Goal: Task Accomplishment & Management: Use online tool/utility

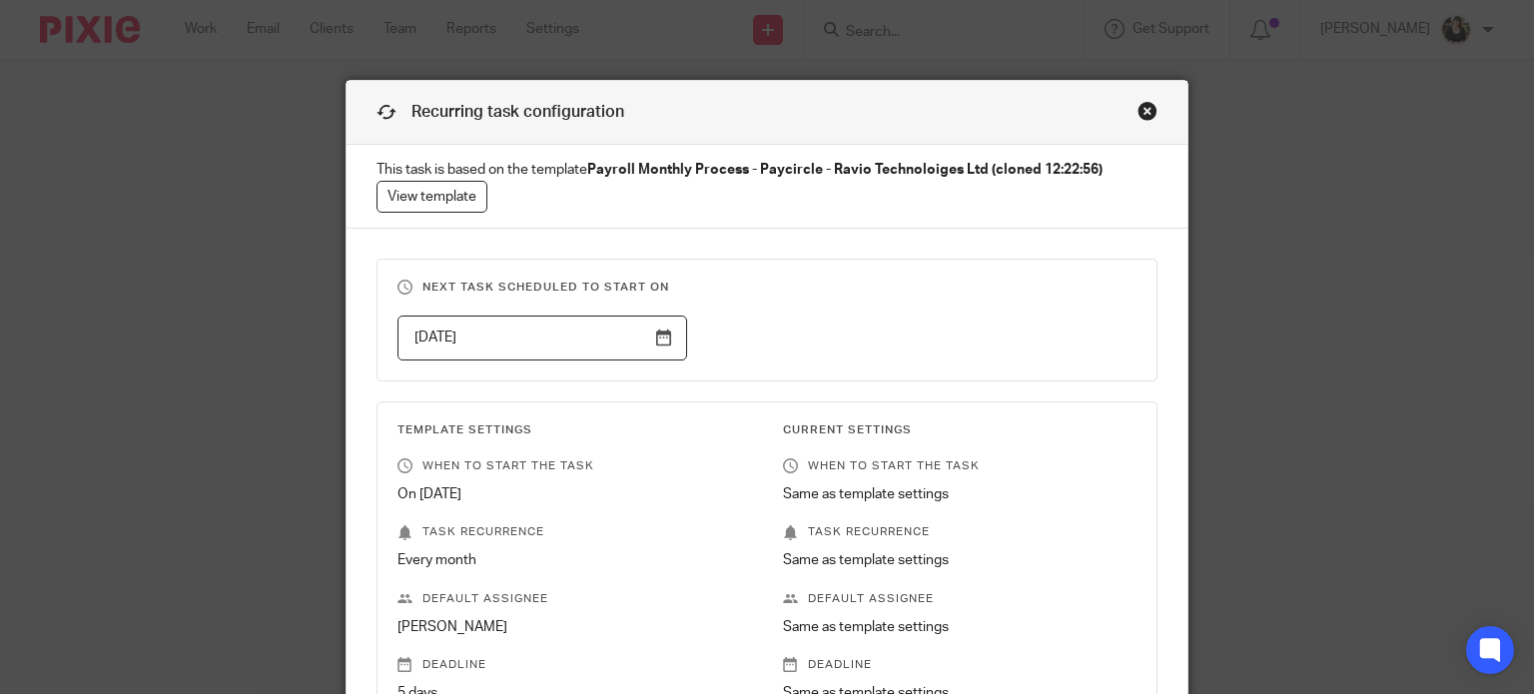
click at [780, 149] on p "This task is based on the template Payroll Monthly Process - Paycircle - Ravio …" at bounding box center [767, 186] width 842 height 83
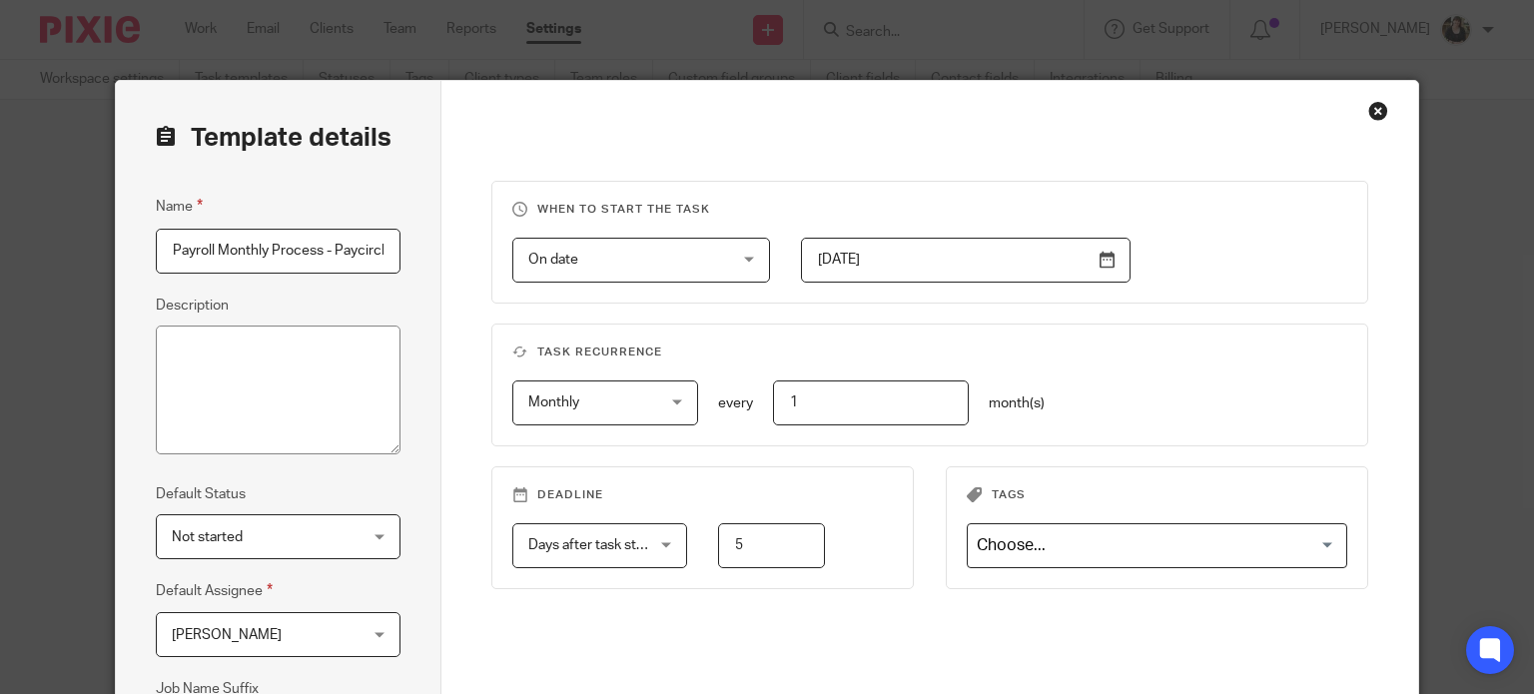
click at [1369, 113] on div "Close this dialog window" at bounding box center [1378, 111] width 20 height 20
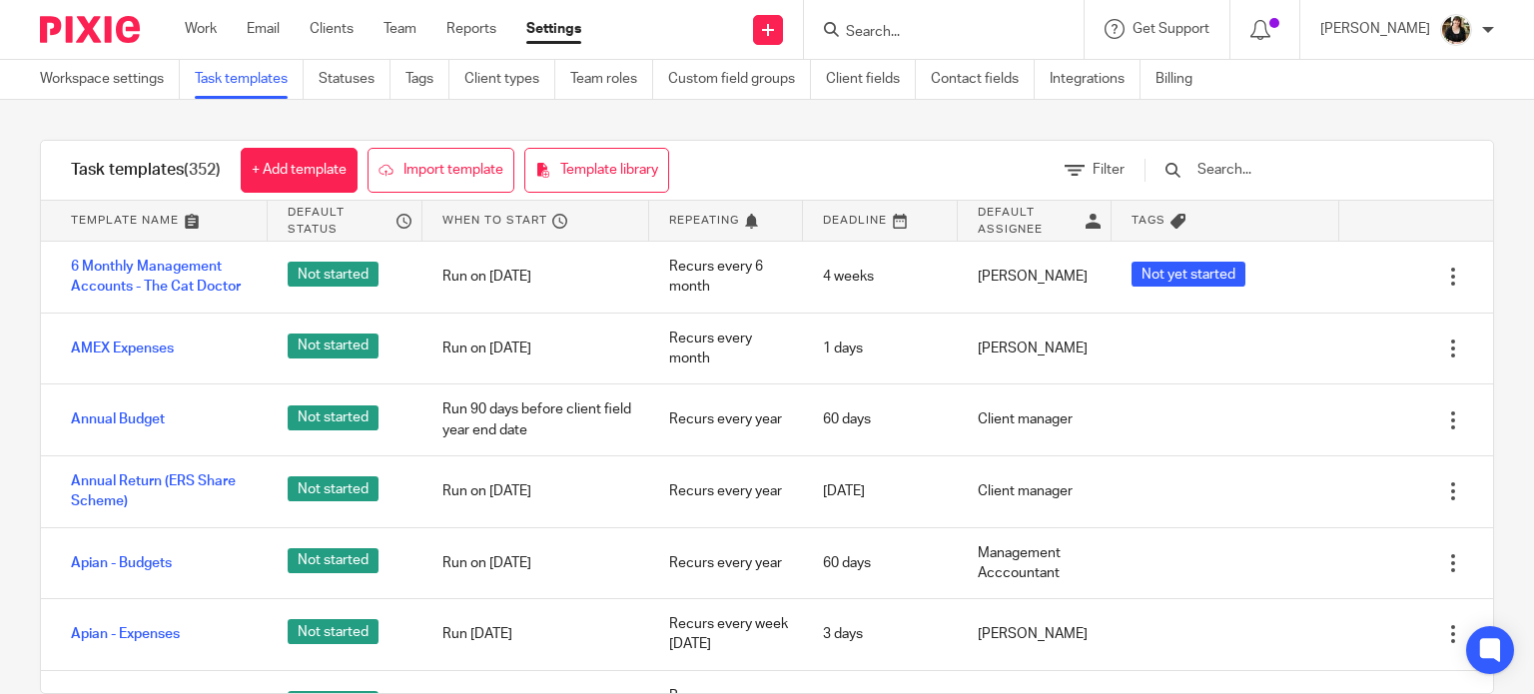
click at [867, 35] on input "Search" at bounding box center [934, 33] width 180 height 18
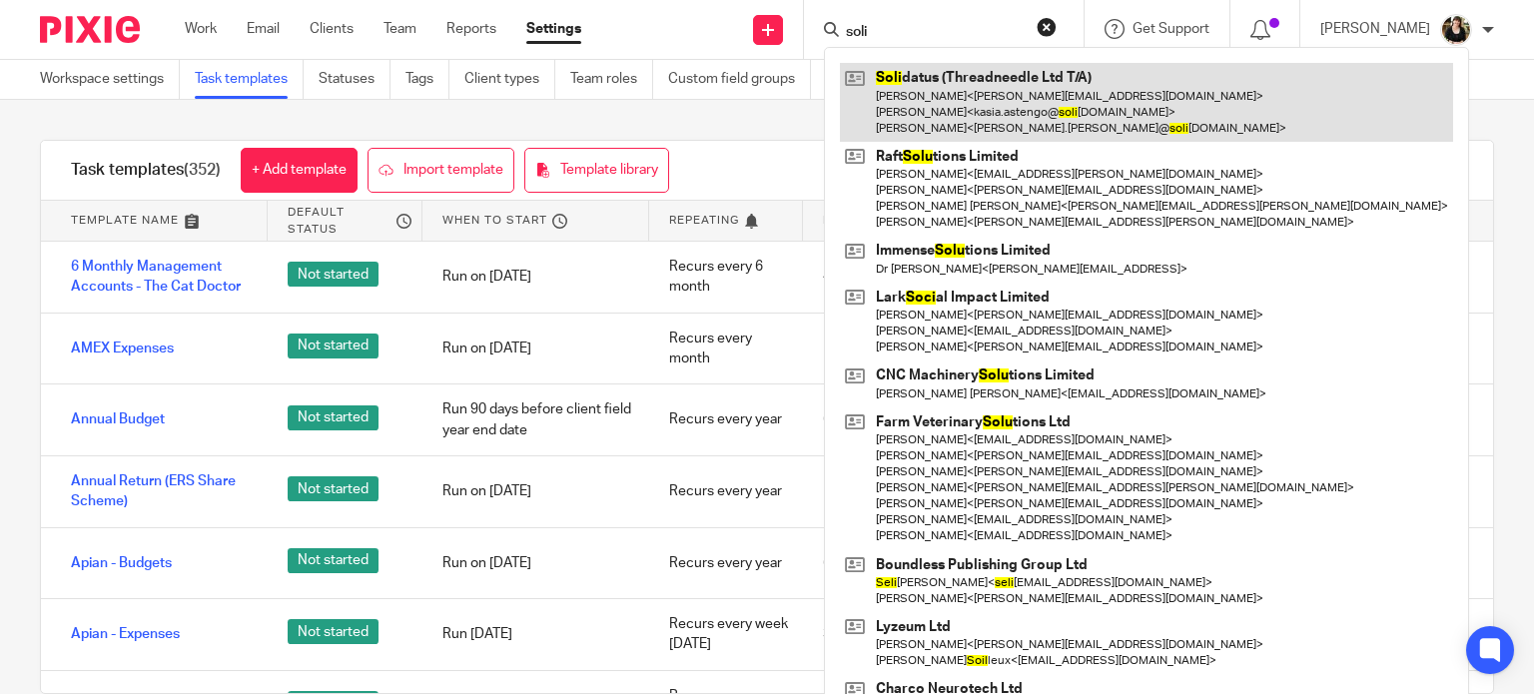
type input "soli"
click at [894, 131] on link at bounding box center [1146, 102] width 613 height 79
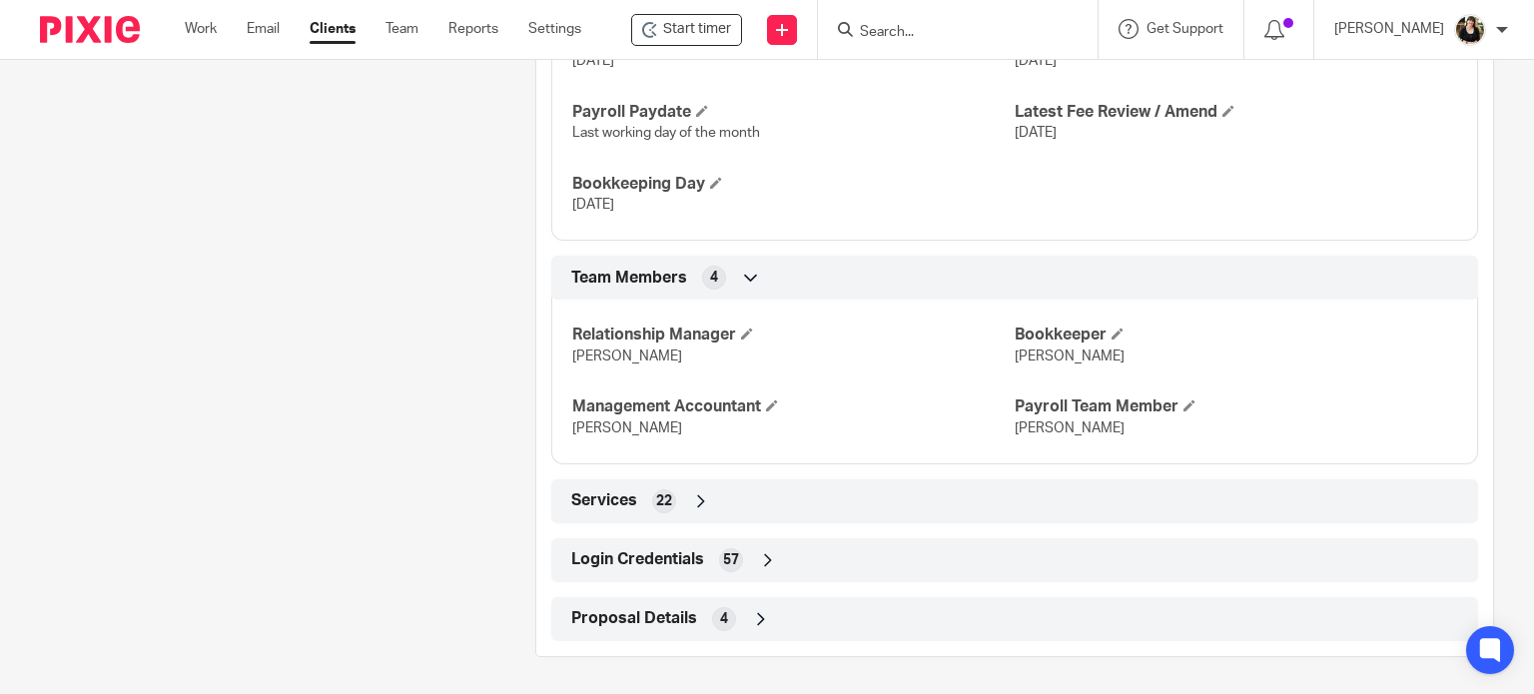
scroll to position [1385, 0]
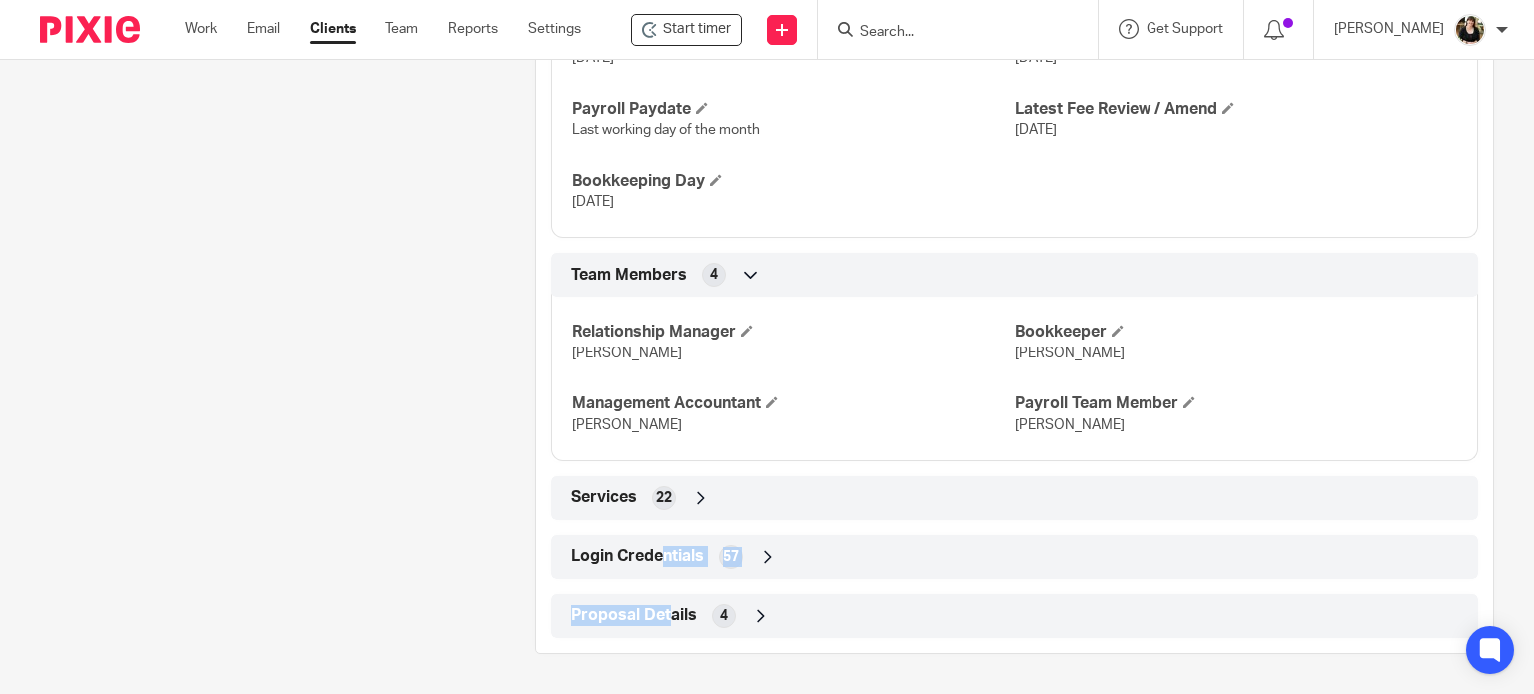
drag, startPoint x: 666, startPoint y: 622, endPoint x: 659, endPoint y: 571, distance: 51.4
click at [658, 558] on span "Login Credentials" at bounding box center [637, 556] width 133 height 21
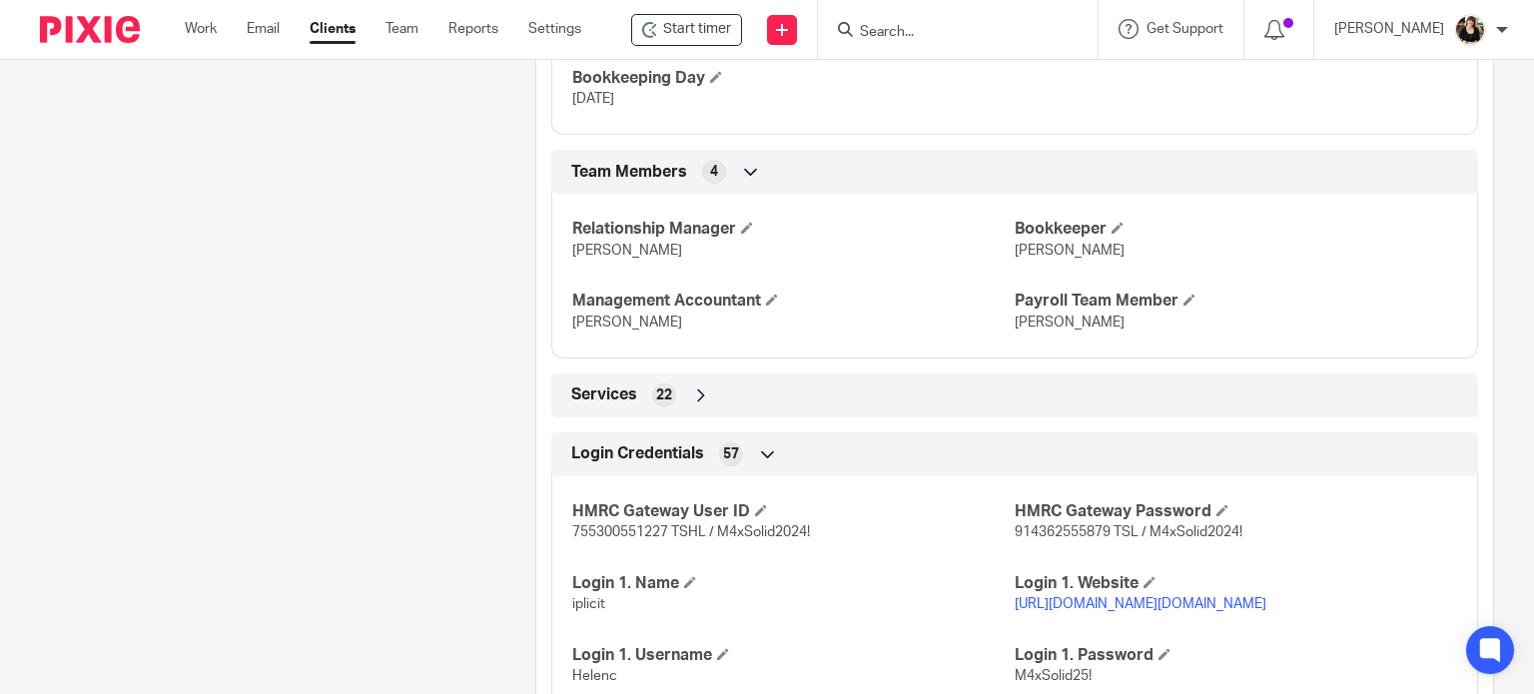
scroll to position [1684, 0]
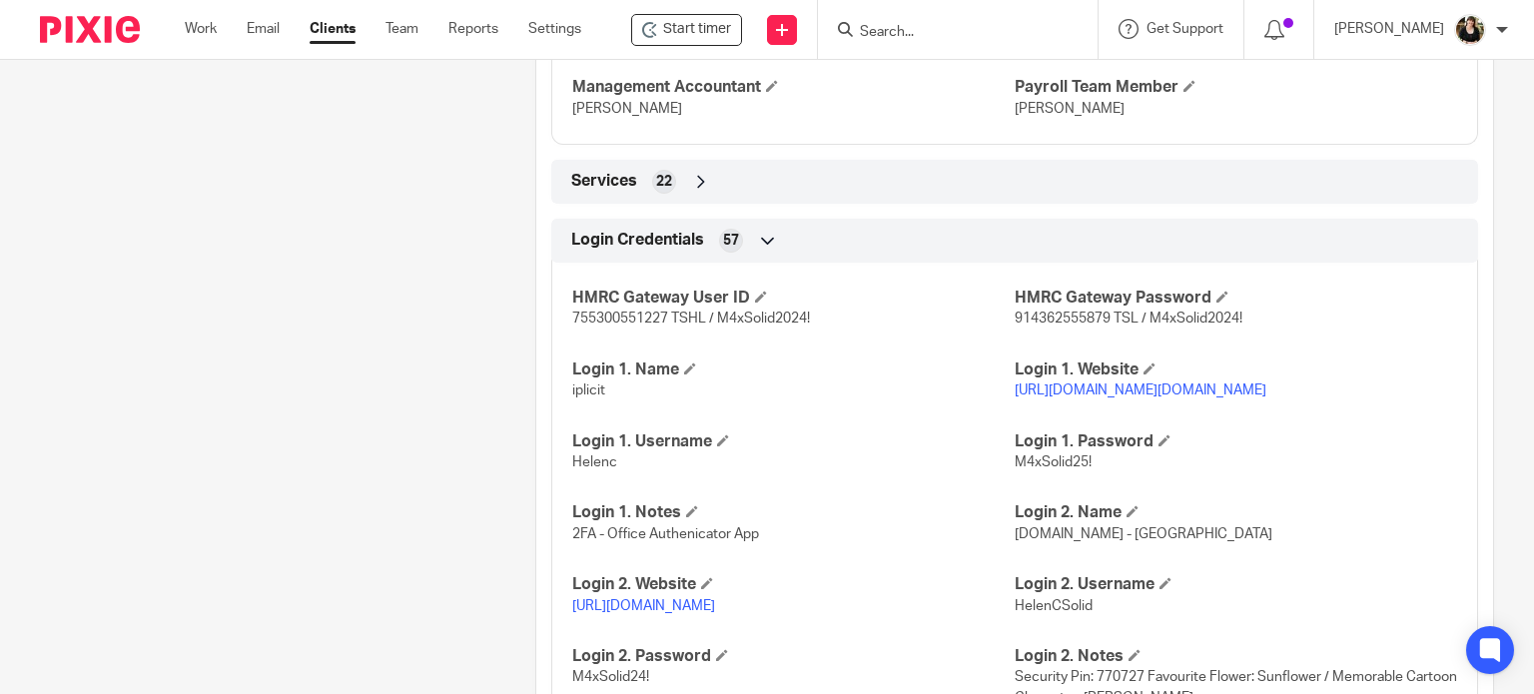
click at [1056, 400] on p "https://login.iplicit.com/login/options?Domain=solidatus.com" at bounding box center [1235, 390] width 442 height 20
click at [1055, 397] on link "https://login.iplicit.com/login/options?Domain=solidatus.com" at bounding box center [1140, 390] width 252 height 14
click at [442, 394] on div "Pinned note Accounting Software used: iplicit (https://www.iplicit.com/) Payrol…" at bounding box center [256, 554] width 495 height 4052
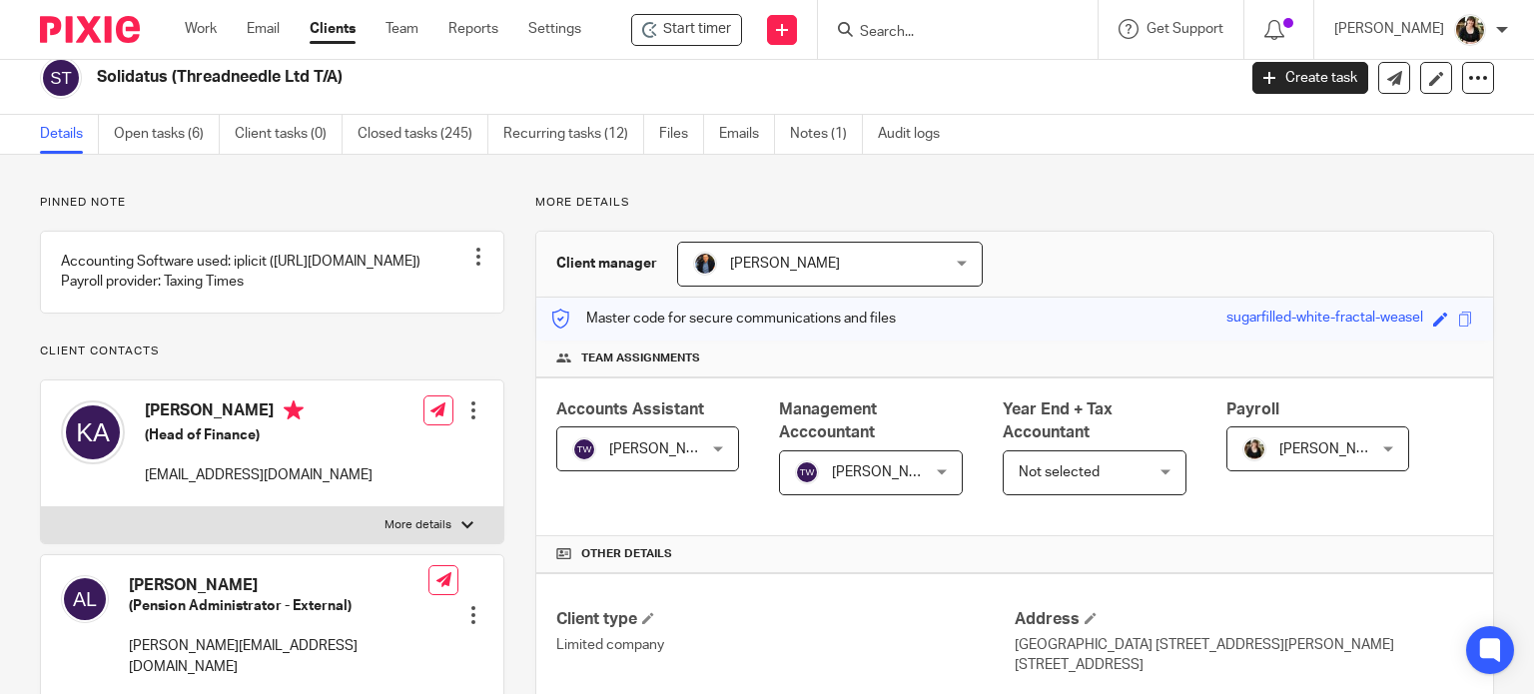
scroll to position [0, 0]
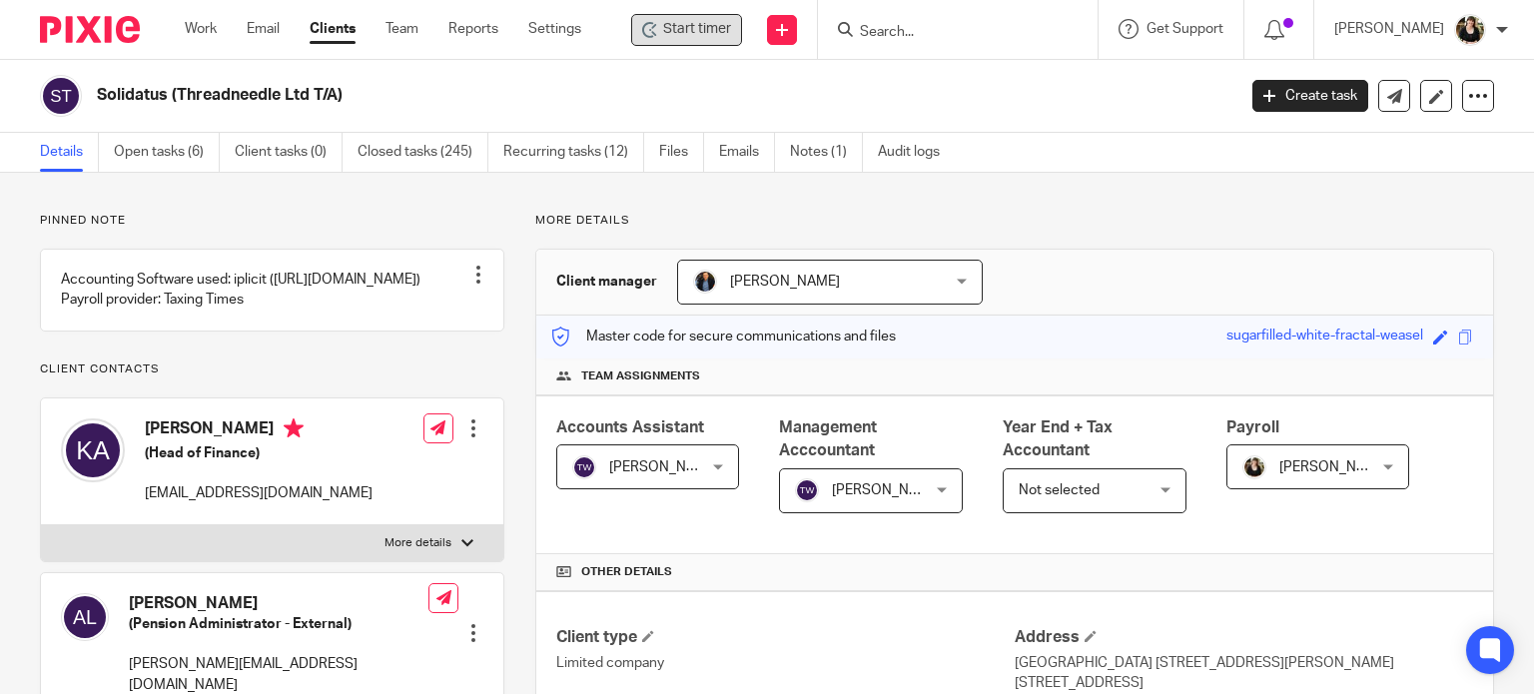
click at [700, 37] on span "Start timer" at bounding box center [697, 29] width 68 height 21
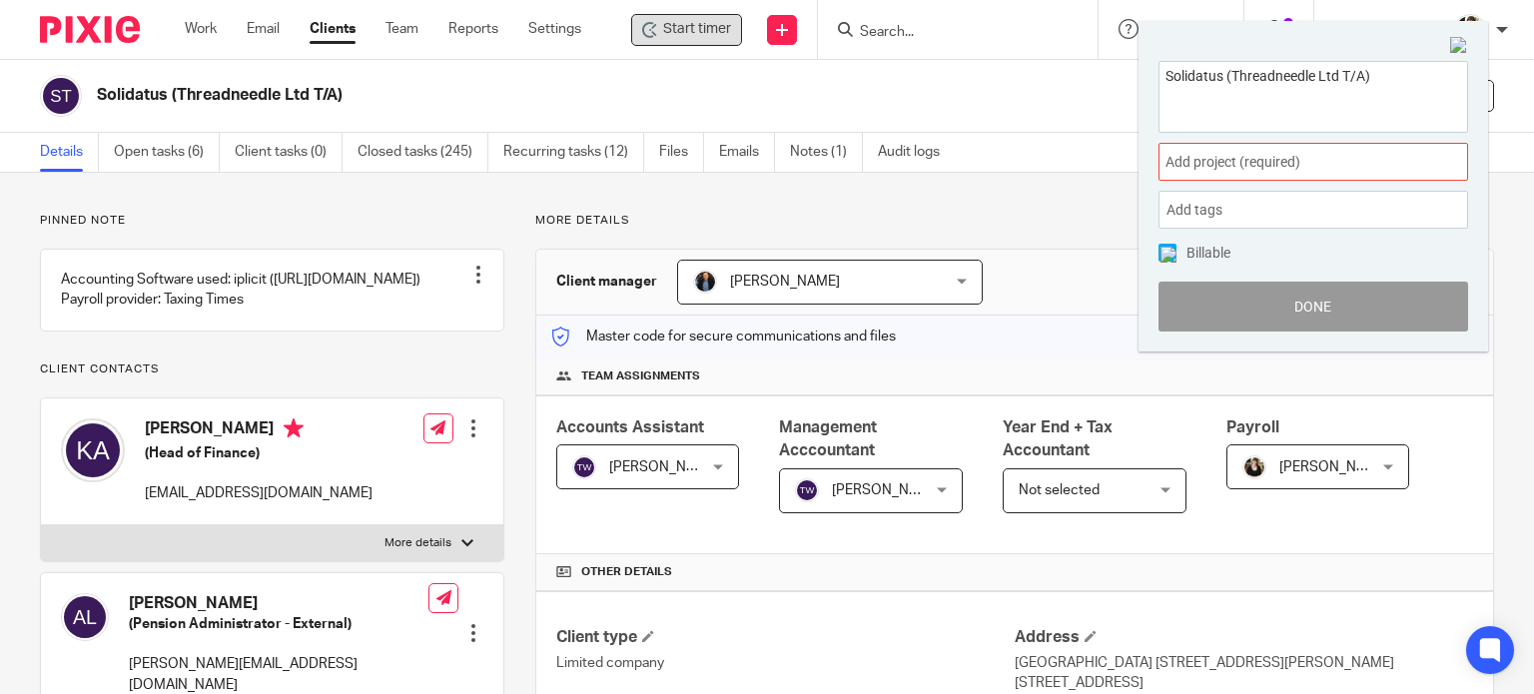
click at [1254, 168] on span "Add project (required) :" at bounding box center [1291, 162] width 252 height 21
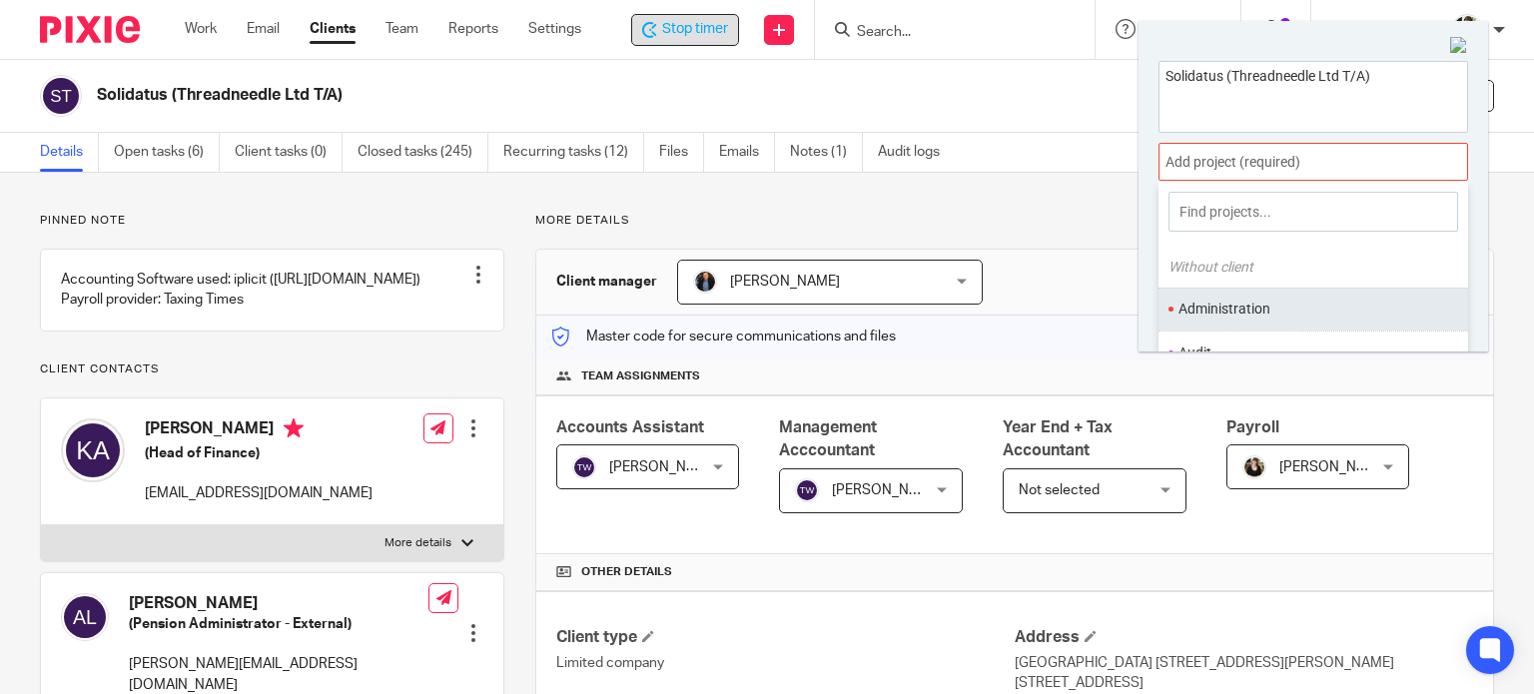
click at [1234, 299] on li "Administration" at bounding box center [1308, 309] width 261 height 21
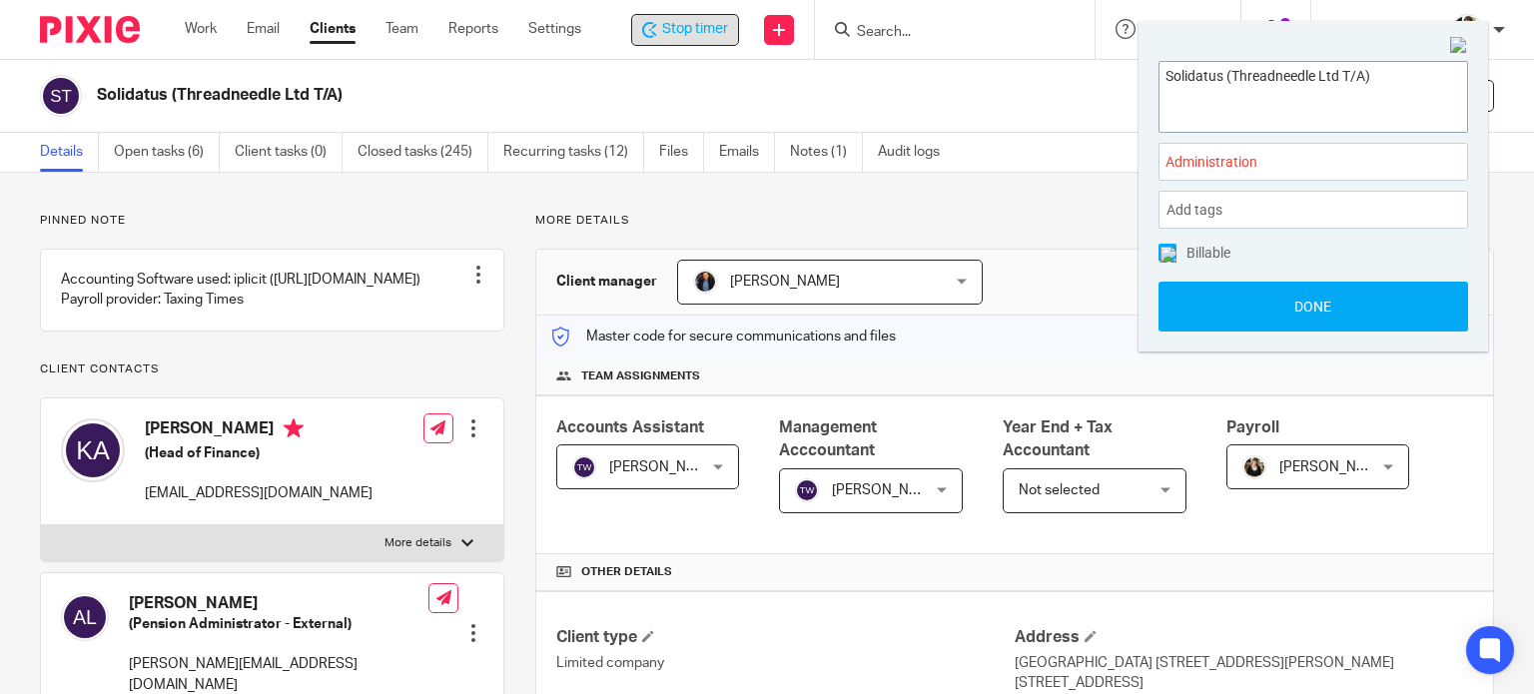
click at [1396, 76] on textarea "Solidatus (Threadneedle Ltd T/A)" at bounding box center [1313, 94] width 308 height 65
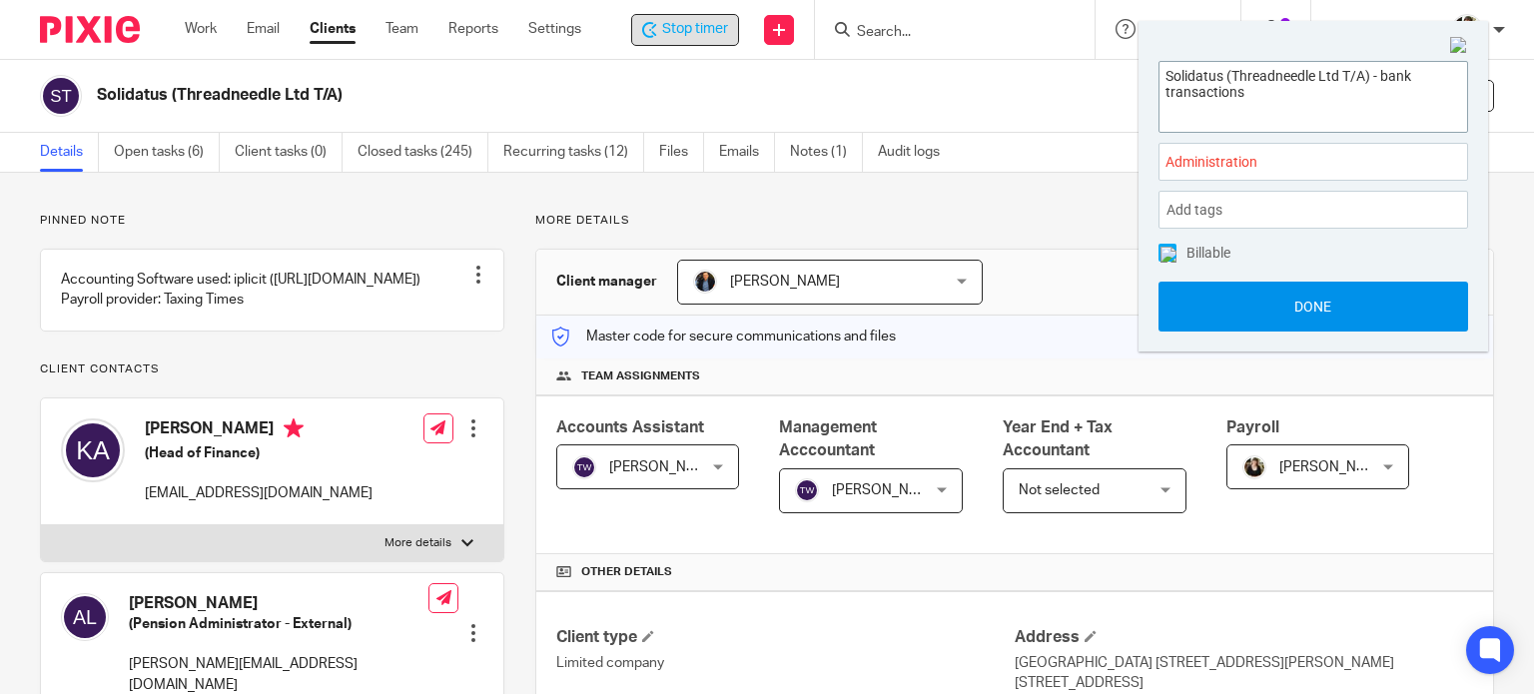
type textarea "Solidatus (Threadneedle Ltd T/A) - bank transactions"
click at [1286, 318] on button "Done" at bounding box center [1313, 307] width 310 height 50
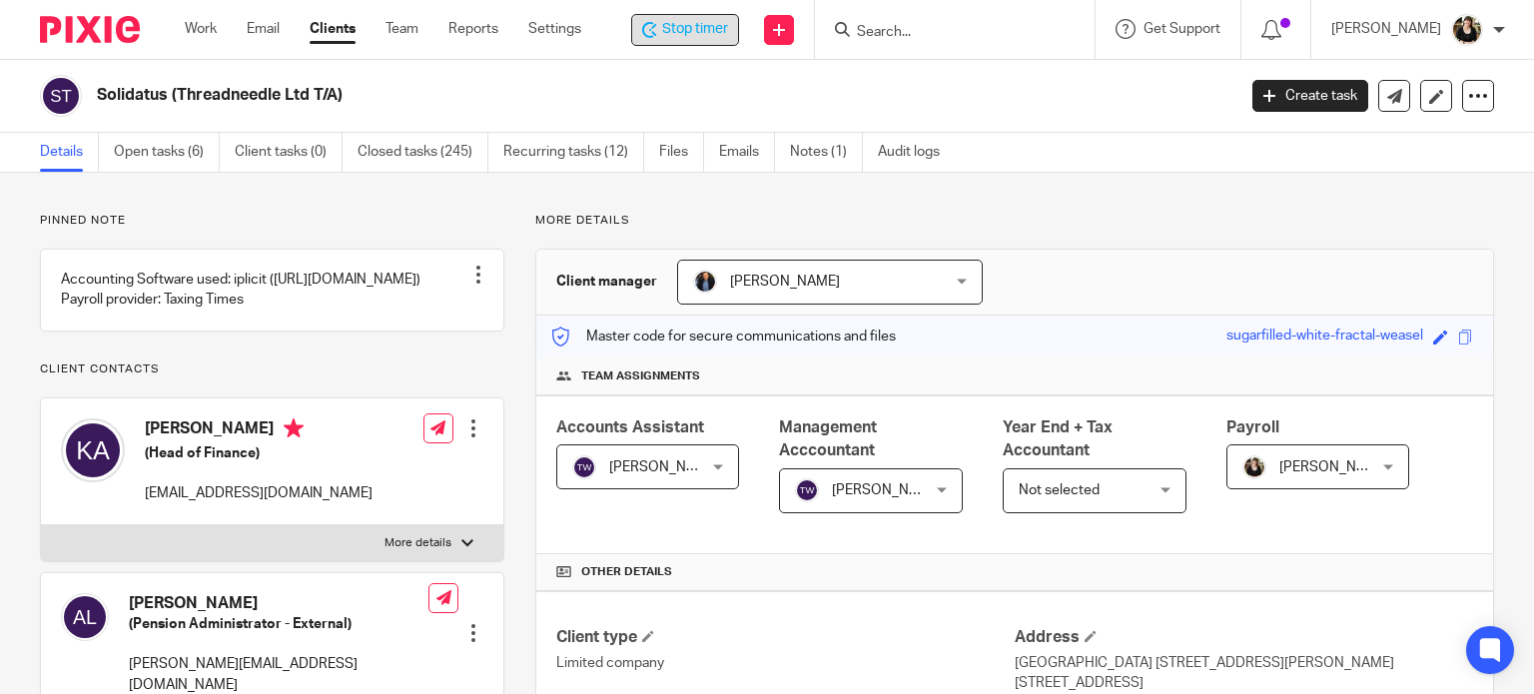
click at [663, 15] on div "Stop timer" at bounding box center [685, 30] width 108 height 32
click at [663, 27] on div "Start timer" at bounding box center [686, 29] width 89 height 21
click at [963, 38] on input "Search" at bounding box center [948, 33] width 180 height 18
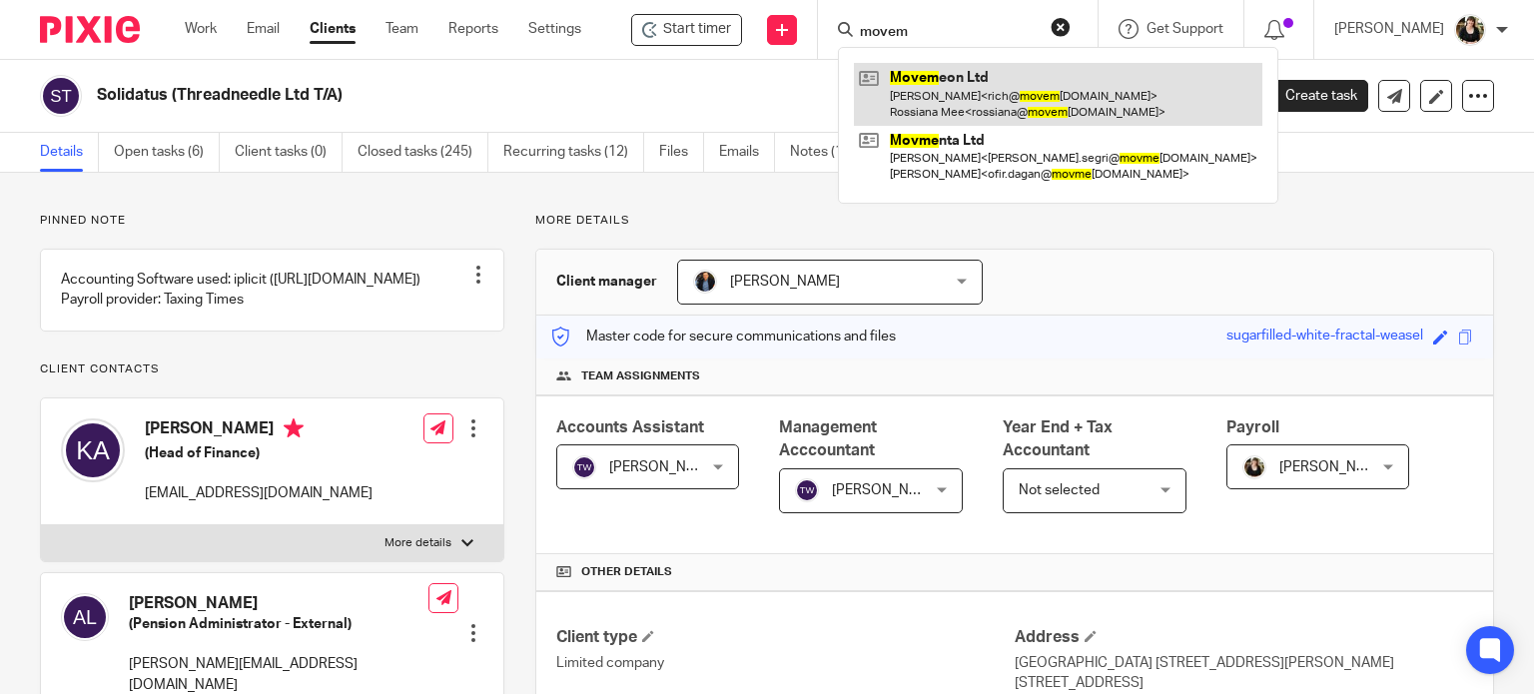
type input "movem"
click at [958, 72] on link at bounding box center [1058, 94] width 408 height 62
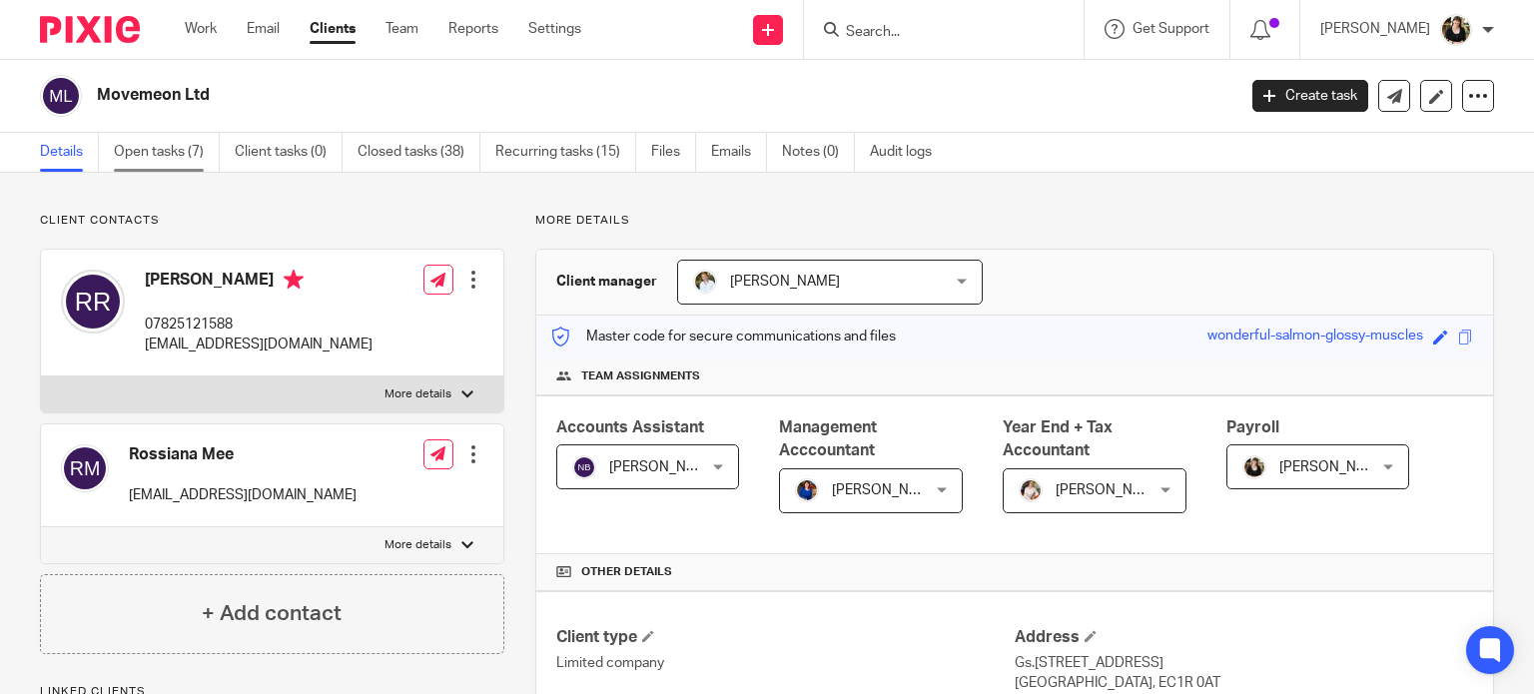
click at [162, 161] on link "Open tasks (7)" at bounding box center [167, 152] width 106 height 39
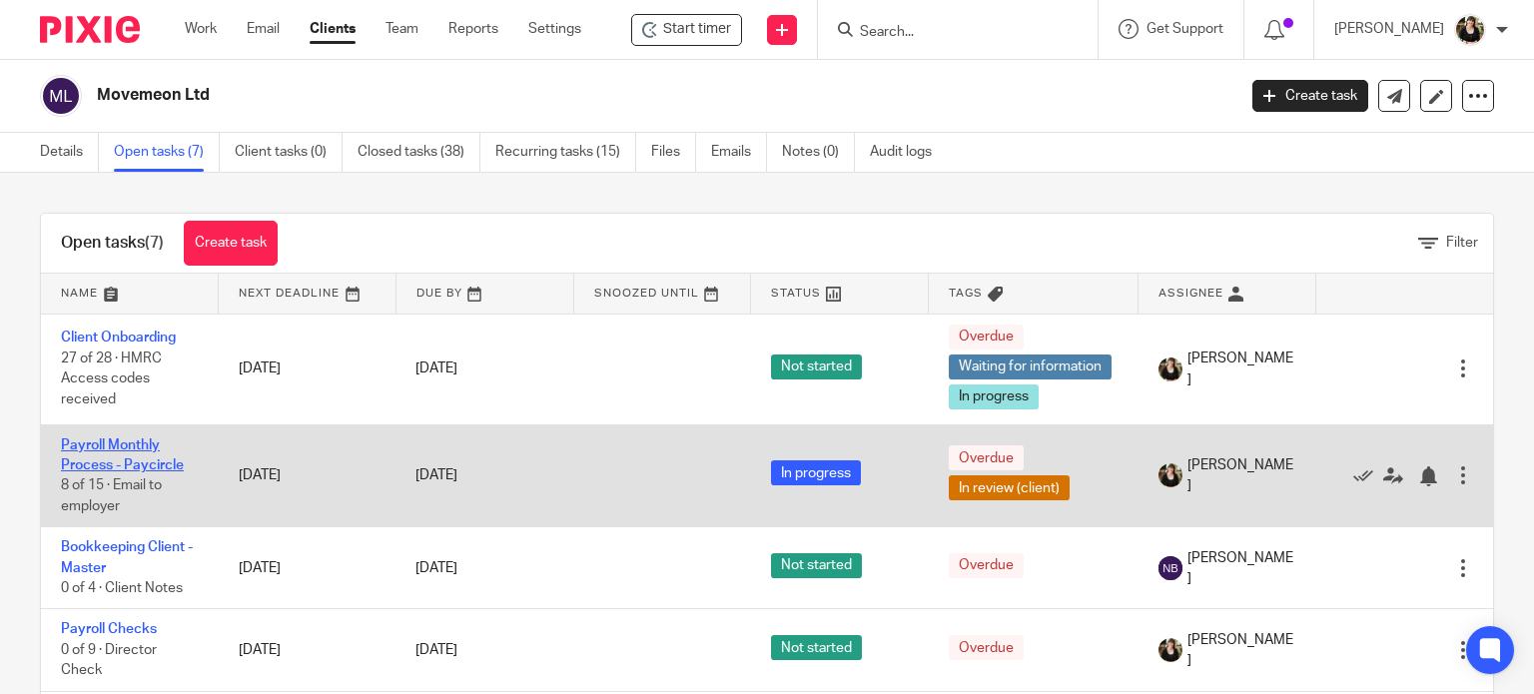
click at [132, 450] on link "Payroll Monthly Process - Paycircle" at bounding box center [122, 455] width 123 height 34
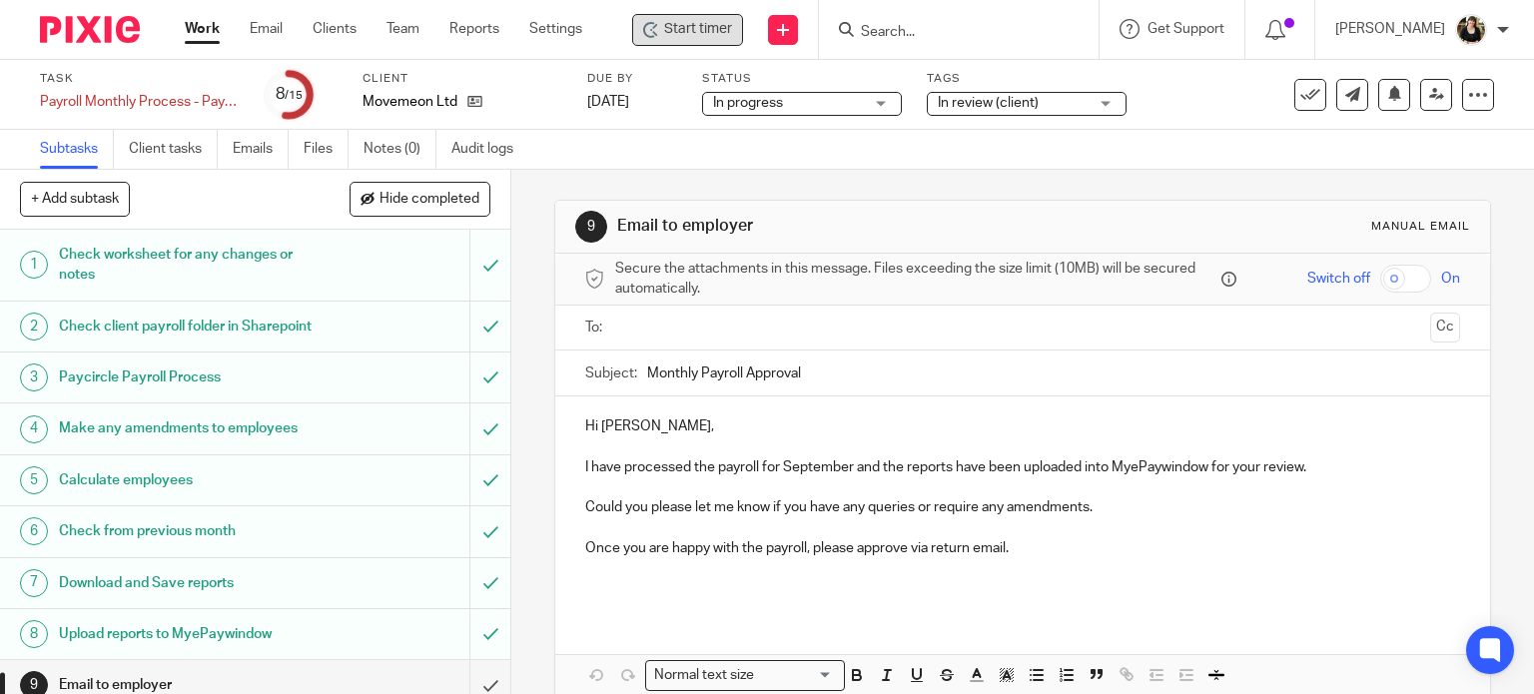
click at [704, 26] on span "Start timer" at bounding box center [698, 29] width 68 height 21
click at [685, 17] on div "Start timer" at bounding box center [687, 30] width 111 height 32
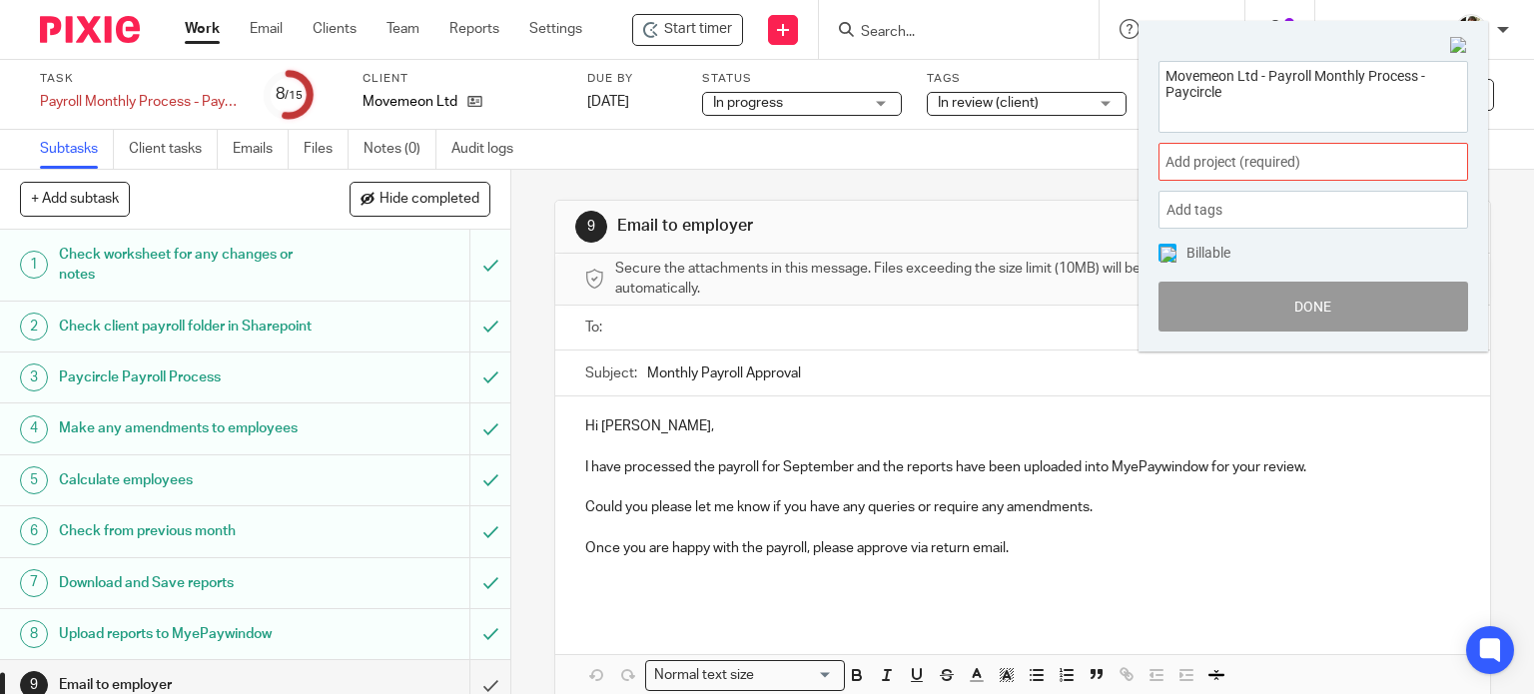
click at [1290, 175] on div "Add project (required) :" at bounding box center [1313, 162] width 310 height 38
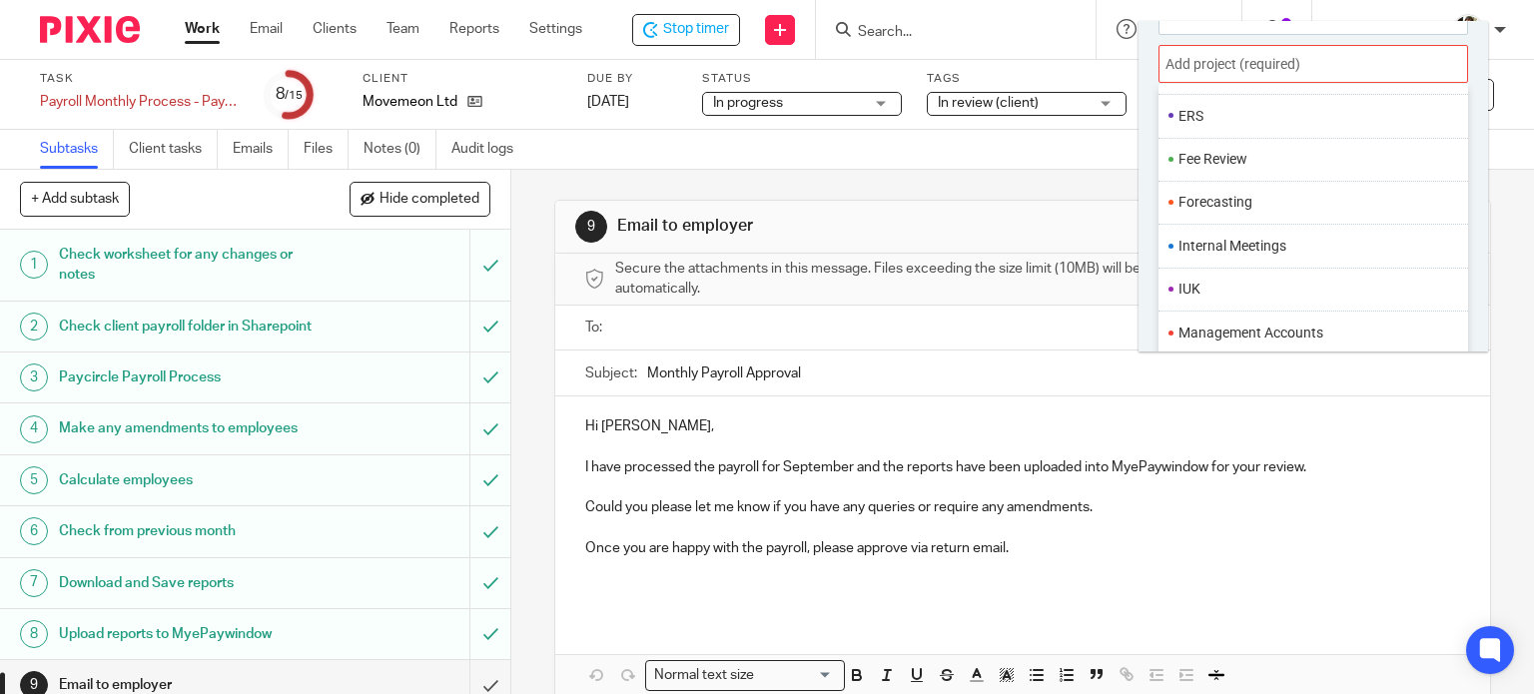
scroll to position [599, 0]
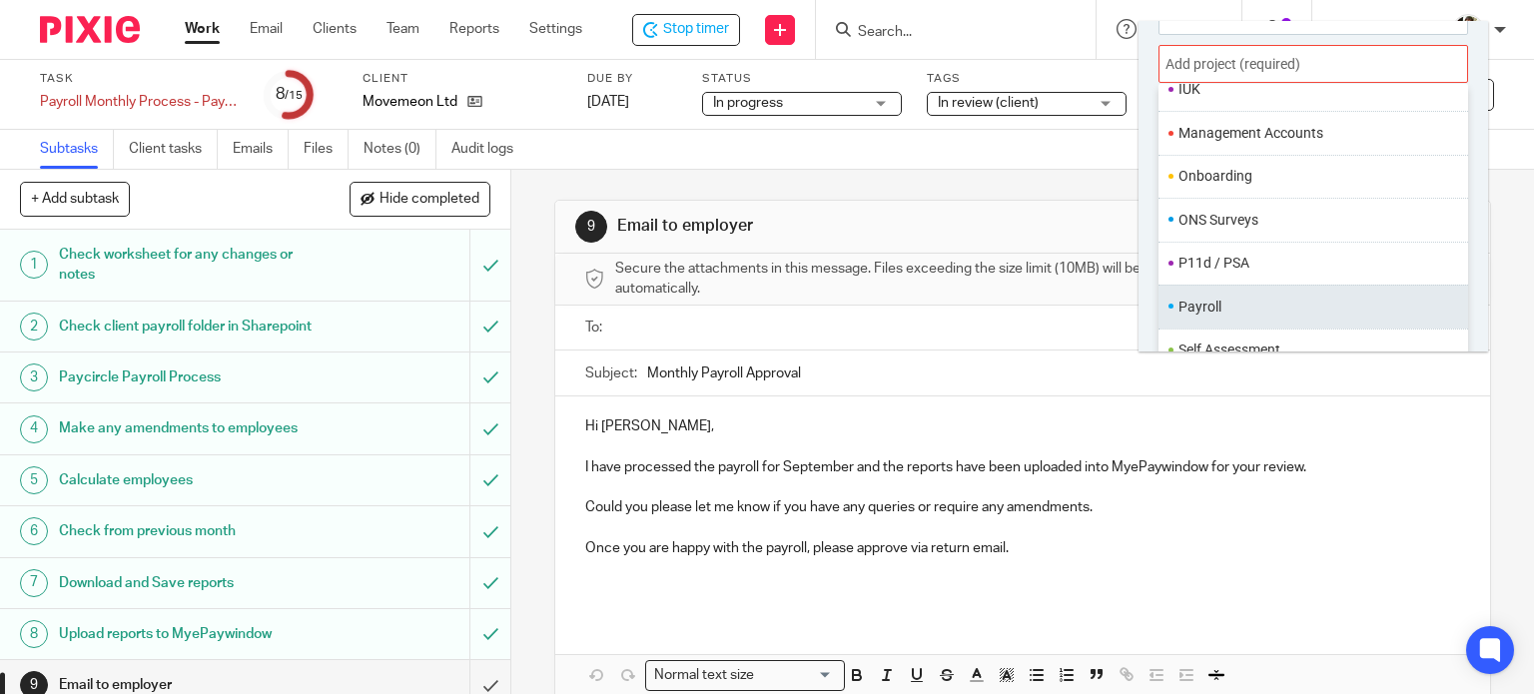
click at [1207, 294] on ul "Payroll" at bounding box center [1313, 306] width 310 height 43
click at [1261, 303] on li "Payroll" at bounding box center [1308, 307] width 261 height 21
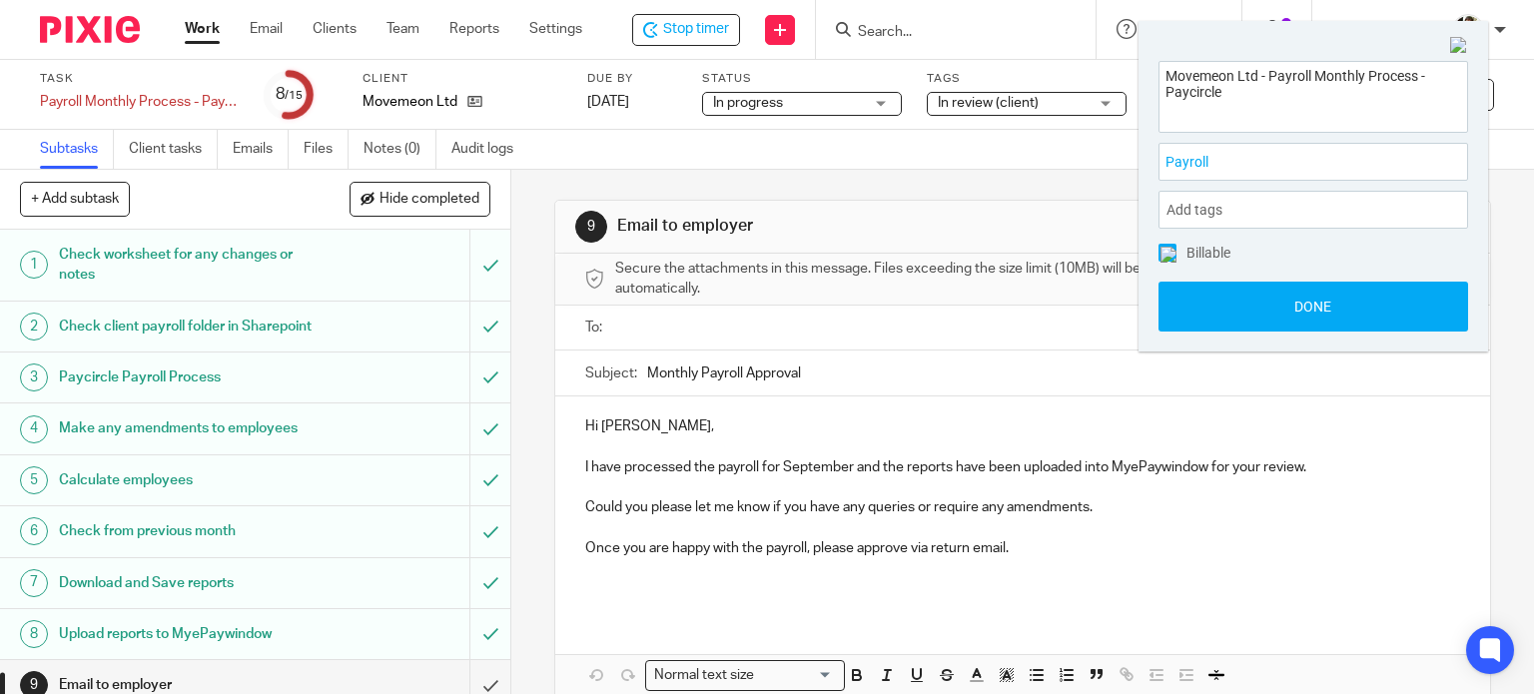
scroll to position [0, 0]
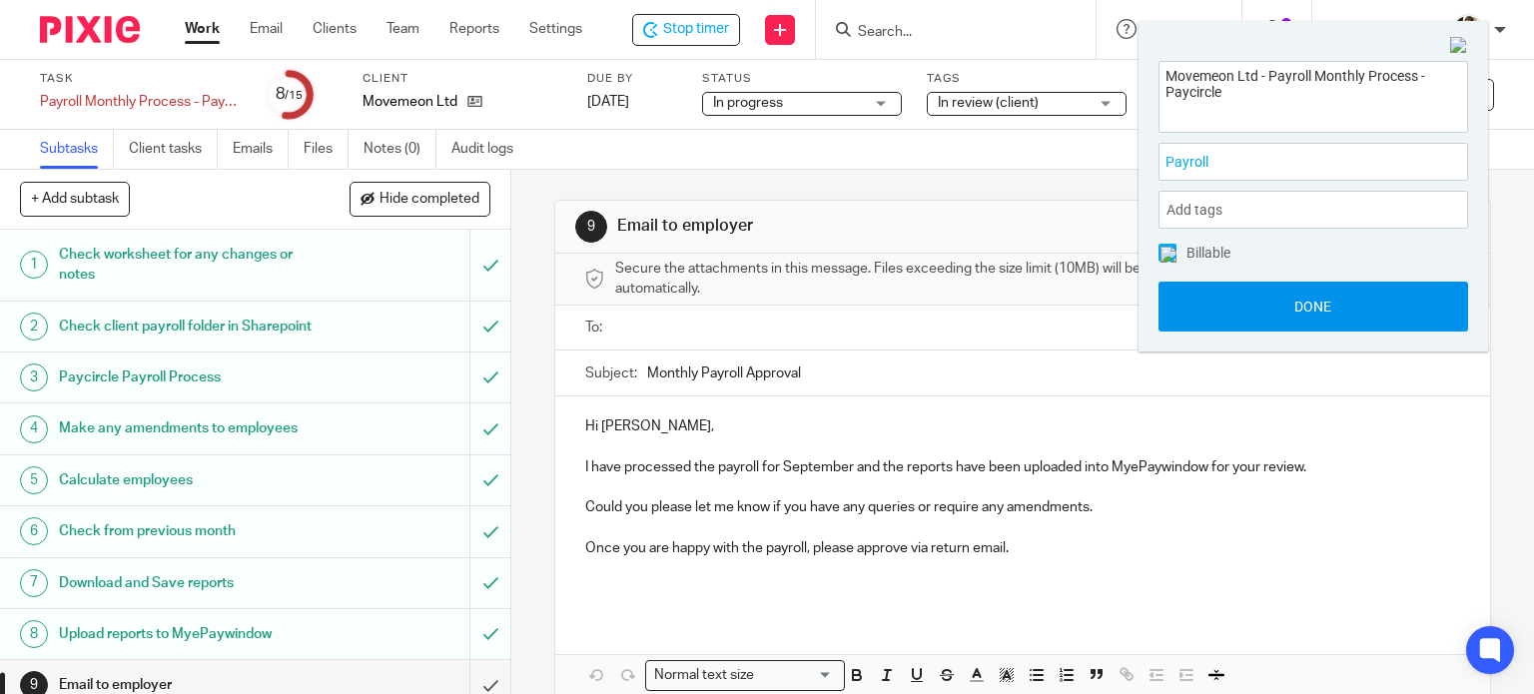
click at [1287, 303] on button "Done" at bounding box center [1313, 307] width 310 height 50
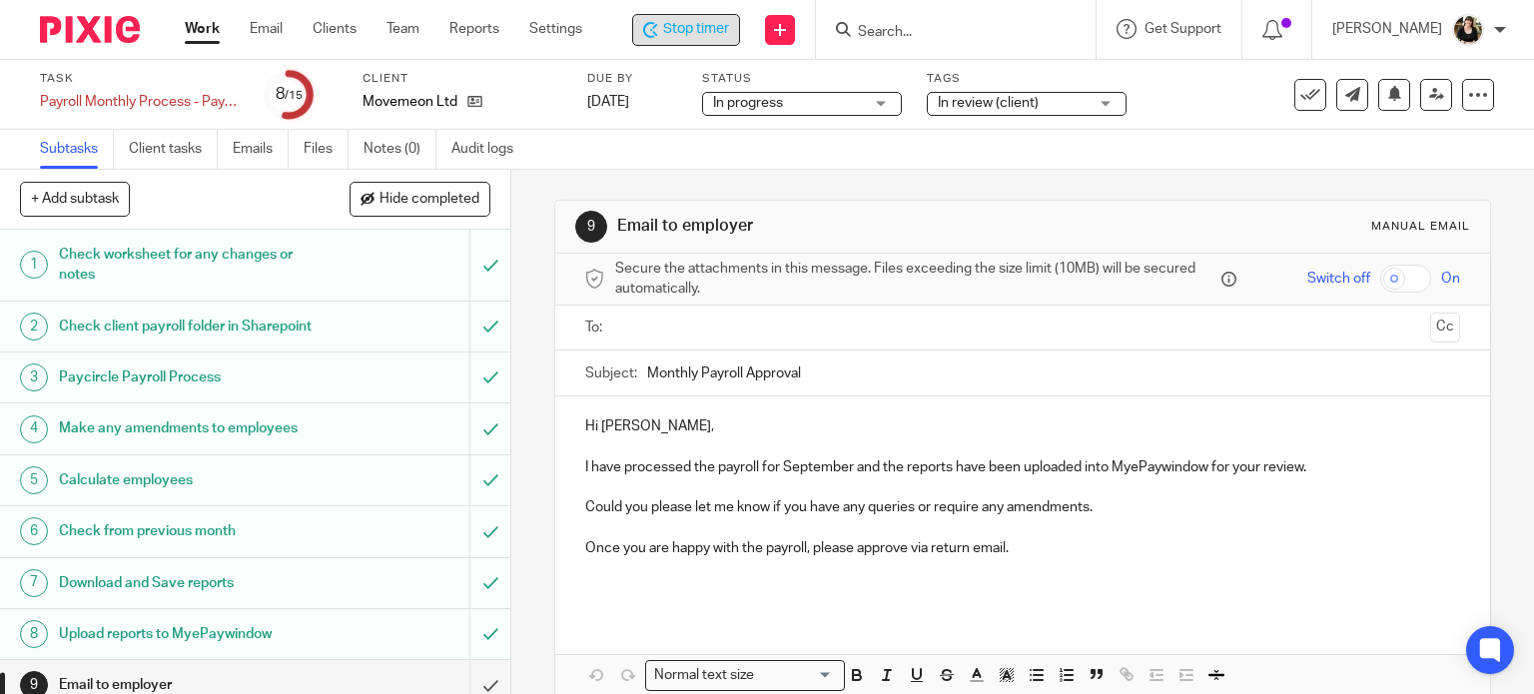
click at [677, 33] on span "Stop timer" at bounding box center [696, 29] width 66 height 21
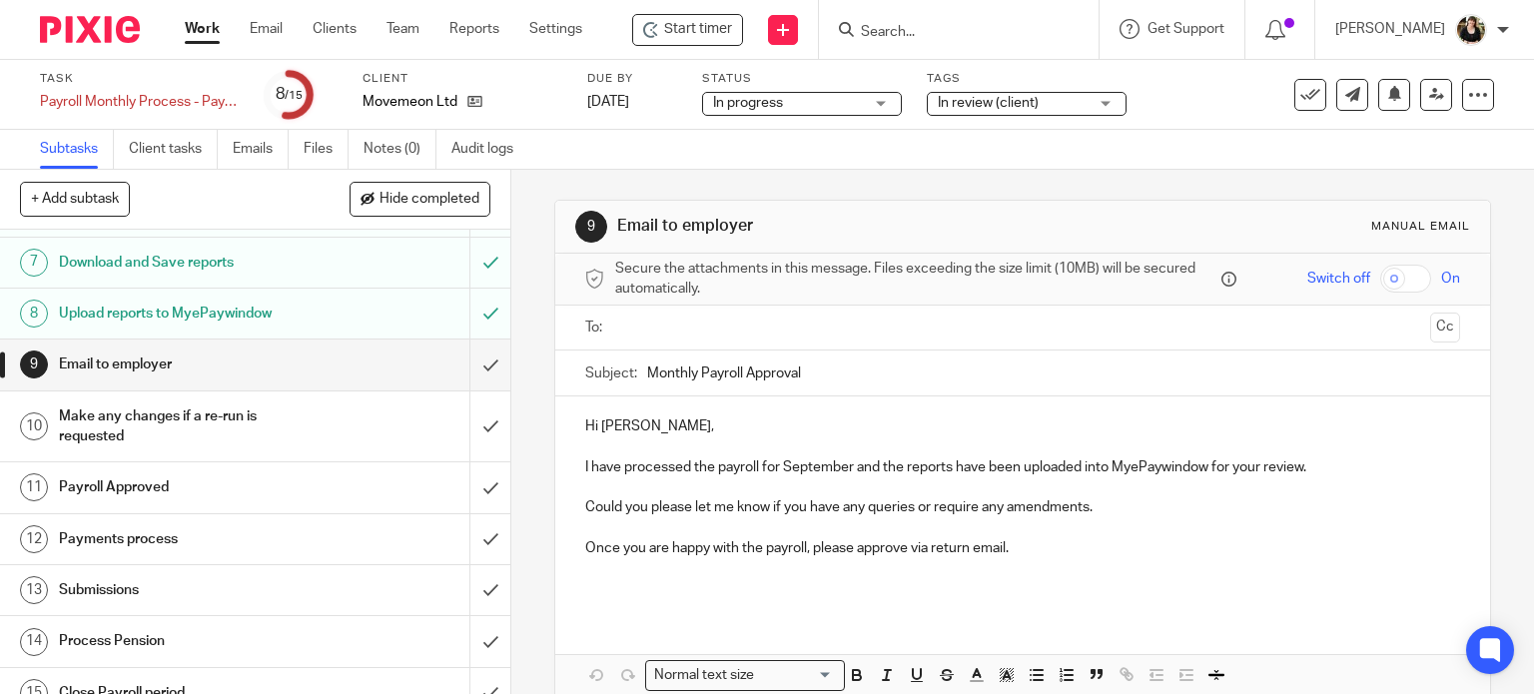
scroll to position [362, 0]
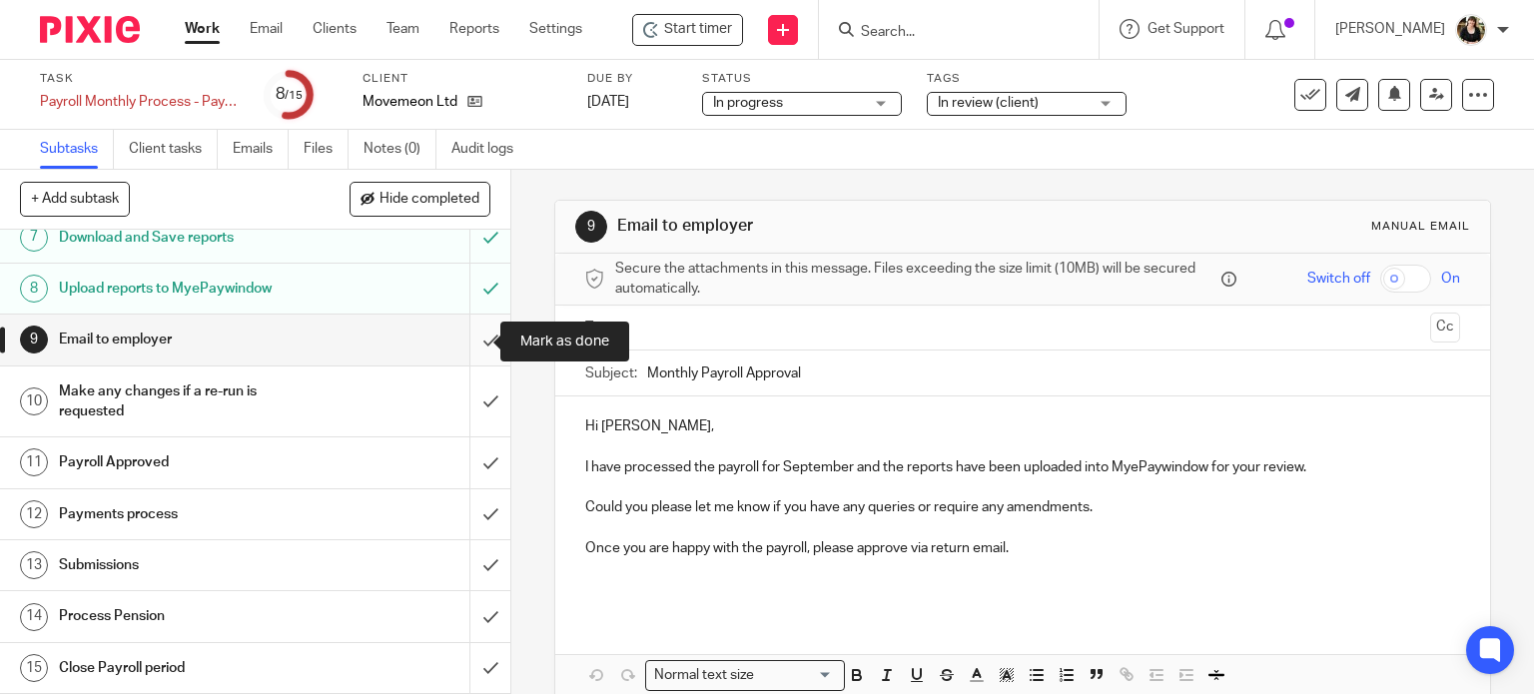
click at [465, 334] on input "submit" at bounding box center [255, 340] width 510 height 50
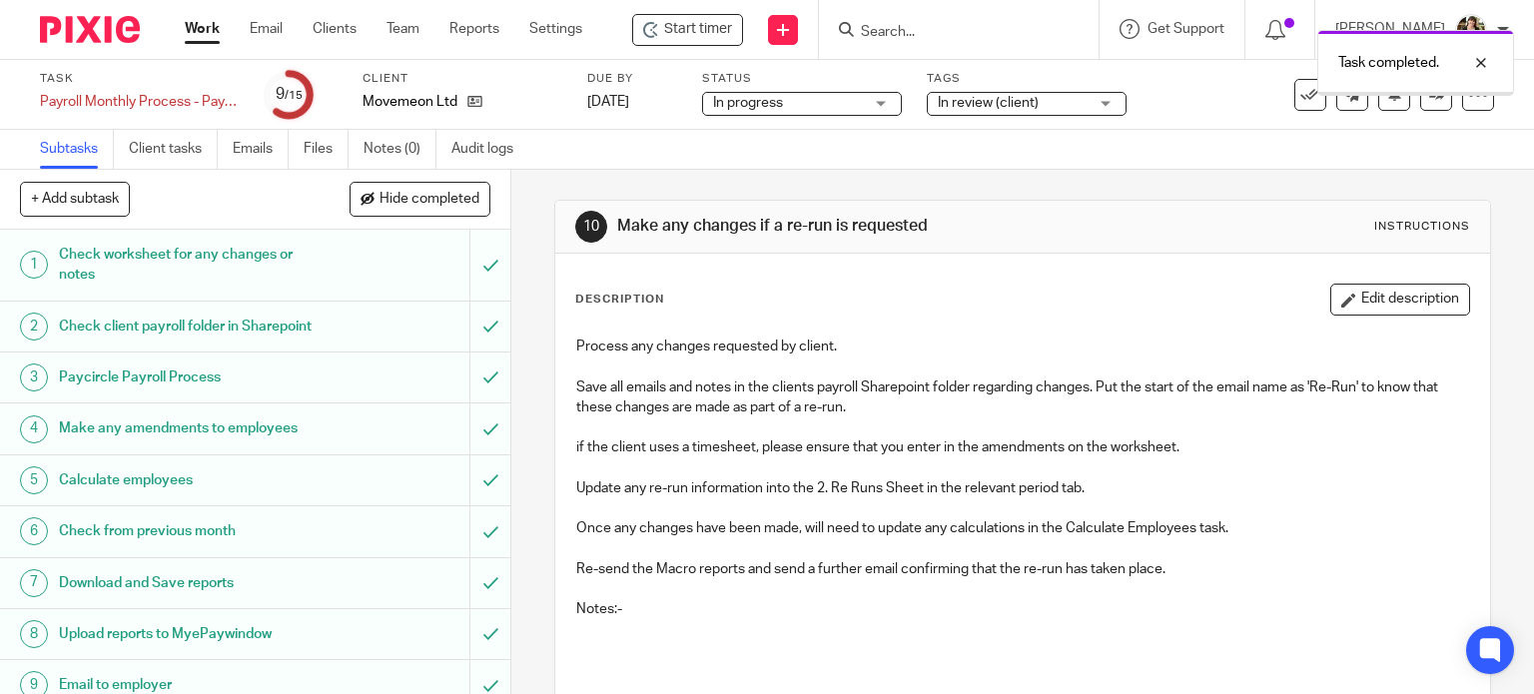
scroll to position [362, 0]
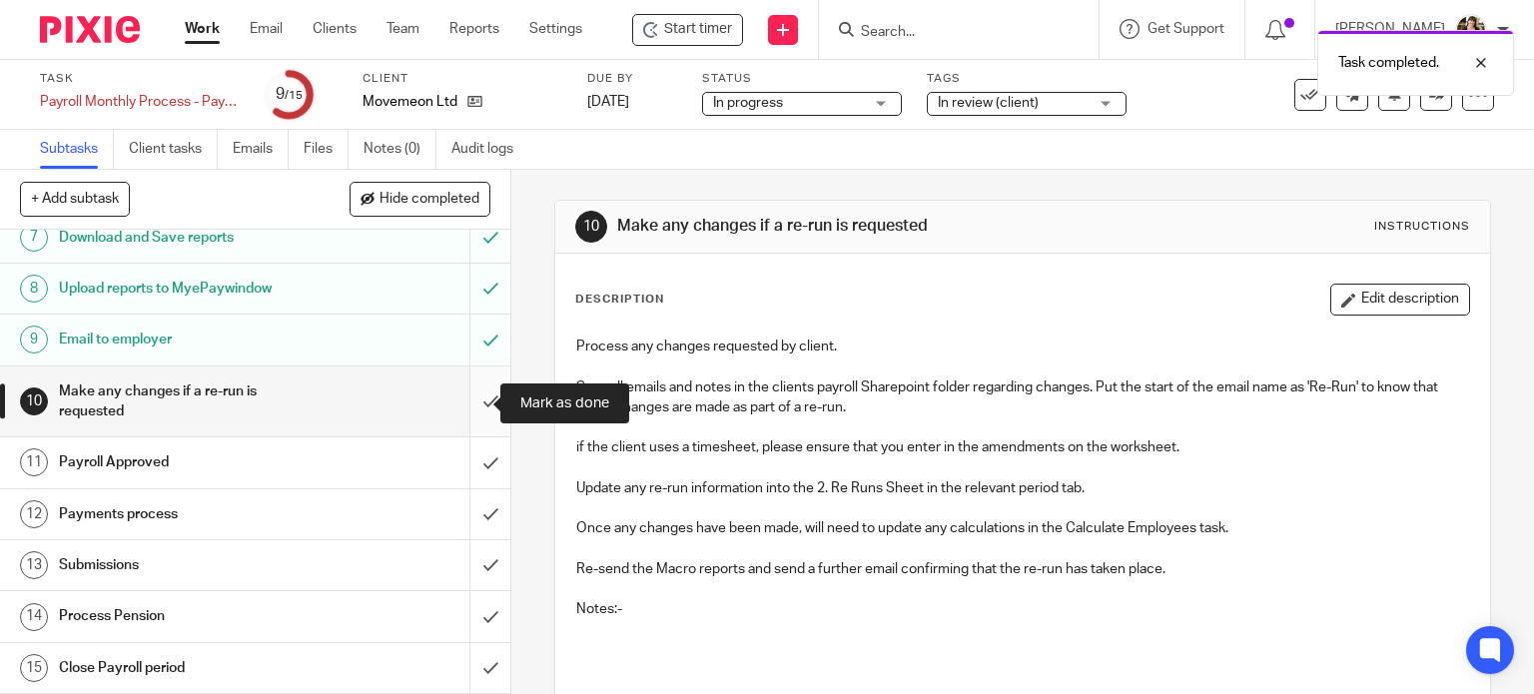
click at [474, 398] on input "submit" at bounding box center [255, 401] width 510 height 71
